Goal: Task Accomplishment & Management: Use online tool/utility

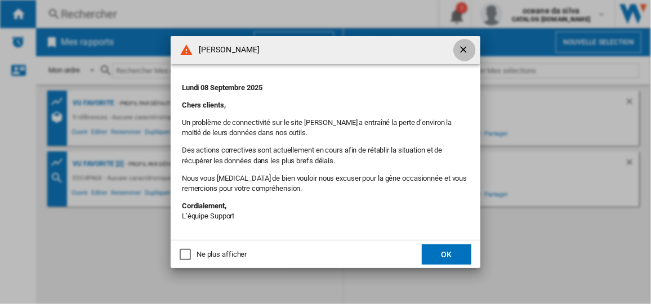
click at [462, 45] on ng-md-icon "getI18NText('BUTTONS.CLOSE_DIALOG')" at bounding box center [465, 51] width 14 height 14
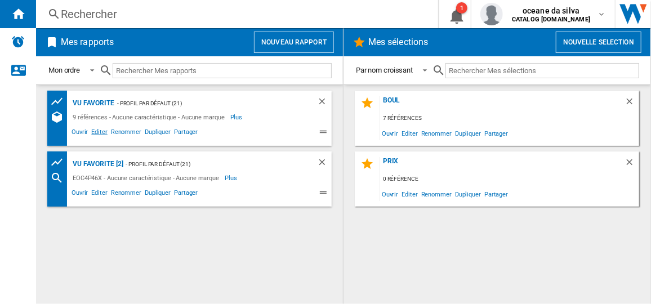
click at [99, 131] on span "Editer" at bounding box center [99, 134] width 19 height 14
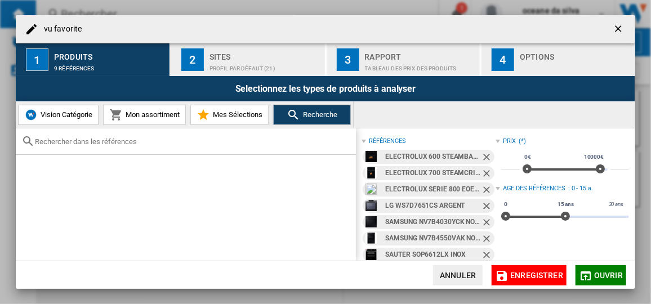
click at [484, 158] on ng-md-icon "Retirer" at bounding box center [488, 158] width 14 height 14
click at [483, 158] on ng-md-icon "Retirer" at bounding box center [488, 158] width 14 height 14
click at [482, 155] on ng-md-icon "Retirer" at bounding box center [488, 158] width 14 height 14
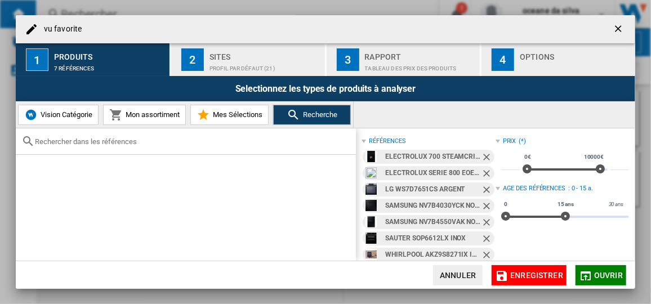
click at [482, 168] on ng-md-icon "Retirer" at bounding box center [488, 175] width 14 height 14
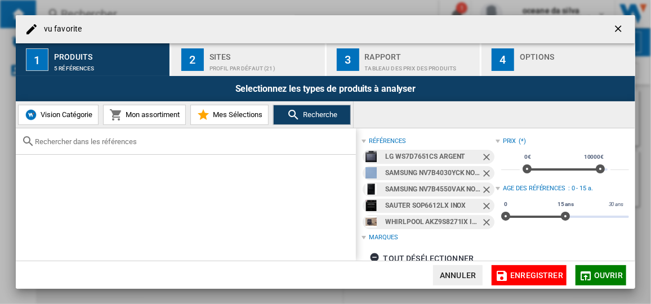
click at [482, 155] on ng-md-icon "Retirer" at bounding box center [488, 158] width 14 height 14
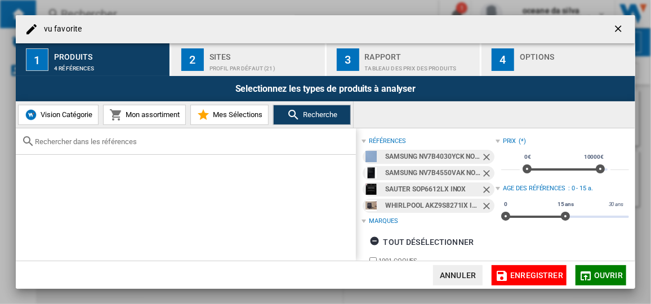
click at [482, 155] on ng-md-icon "Retirer" at bounding box center [488, 158] width 14 height 14
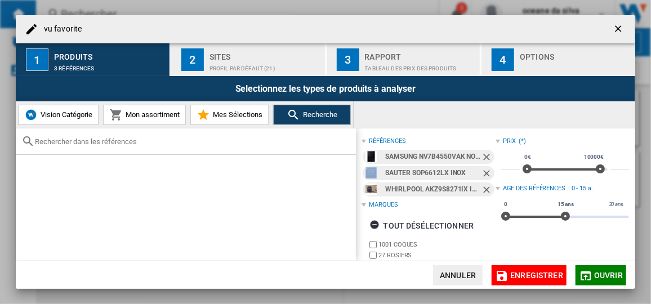
click at [482, 155] on ng-md-icon "Retirer" at bounding box center [488, 158] width 14 height 14
click at [482, 168] on ng-md-icon "Retirer" at bounding box center [488, 175] width 14 height 14
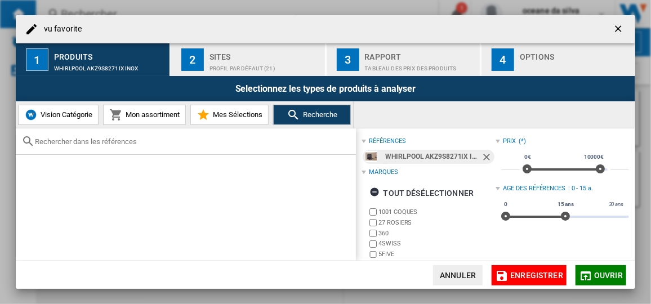
click at [482, 155] on ng-md-icon "Retirer" at bounding box center [488, 158] width 14 height 14
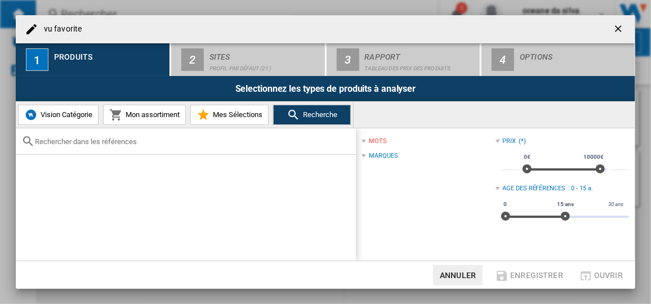
click at [57, 142] on input "text" at bounding box center [192, 141] width 315 height 8
paste input "EOD6P56WH"
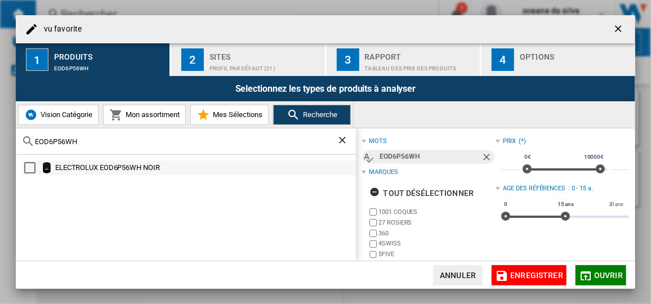
type input "EOD6P56WH"
click at [135, 162] on div "ELECTROLUX EOD6P56WH NOIR" at bounding box center [204, 167] width 299 height 11
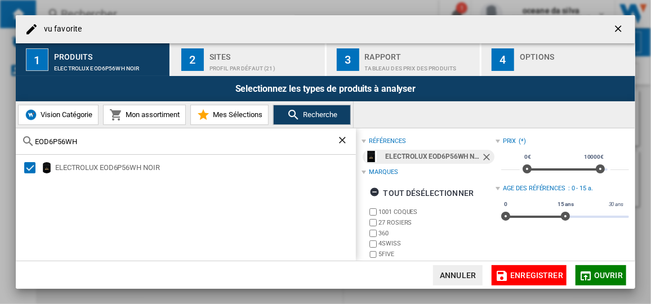
click at [598, 275] on span "Ouvrir" at bounding box center [608, 275] width 29 height 9
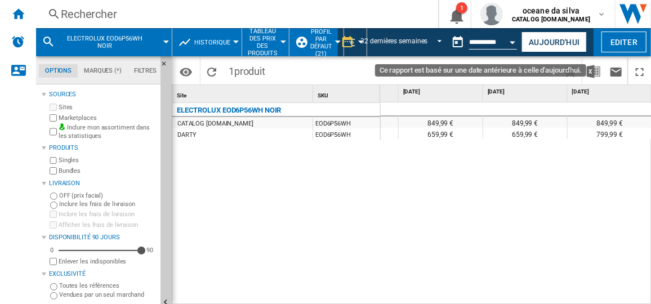
click at [510, 39] on button "Open calendar" at bounding box center [513, 40] width 20 height 20
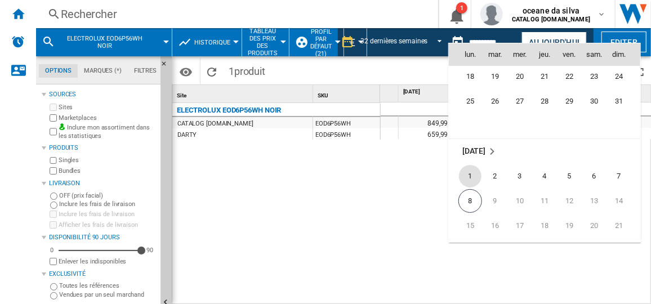
click at [471, 174] on span "1" at bounding box center [470, 176] width 23 height 23
type input "**********"
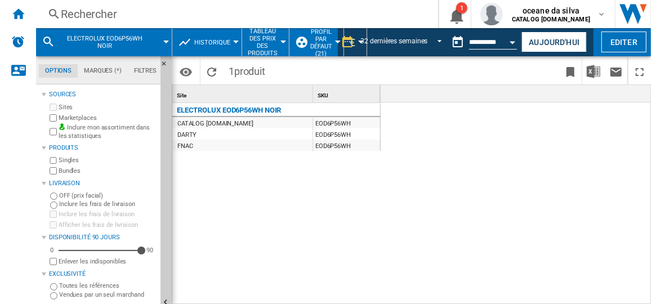
scroll to position [0, 2509]
